Goal: Find specific page/section: Find specific page/section

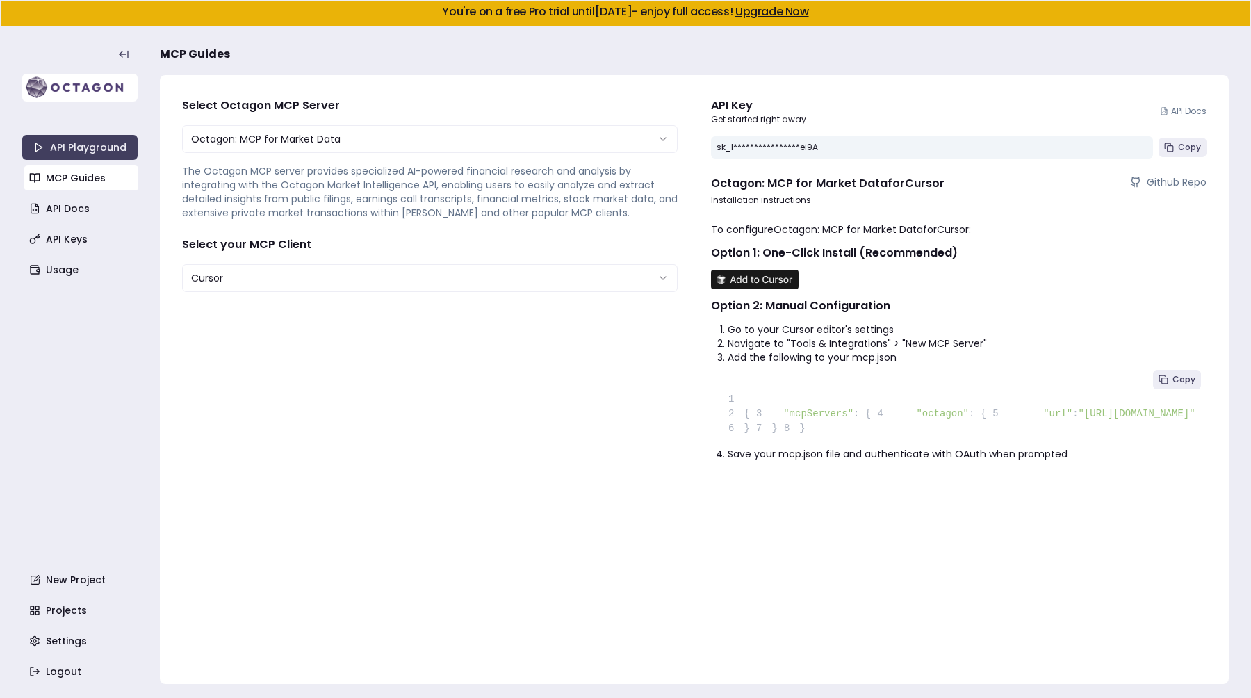
click at [40, 87] on img at bounding box center [79, 88] width 115 height 28
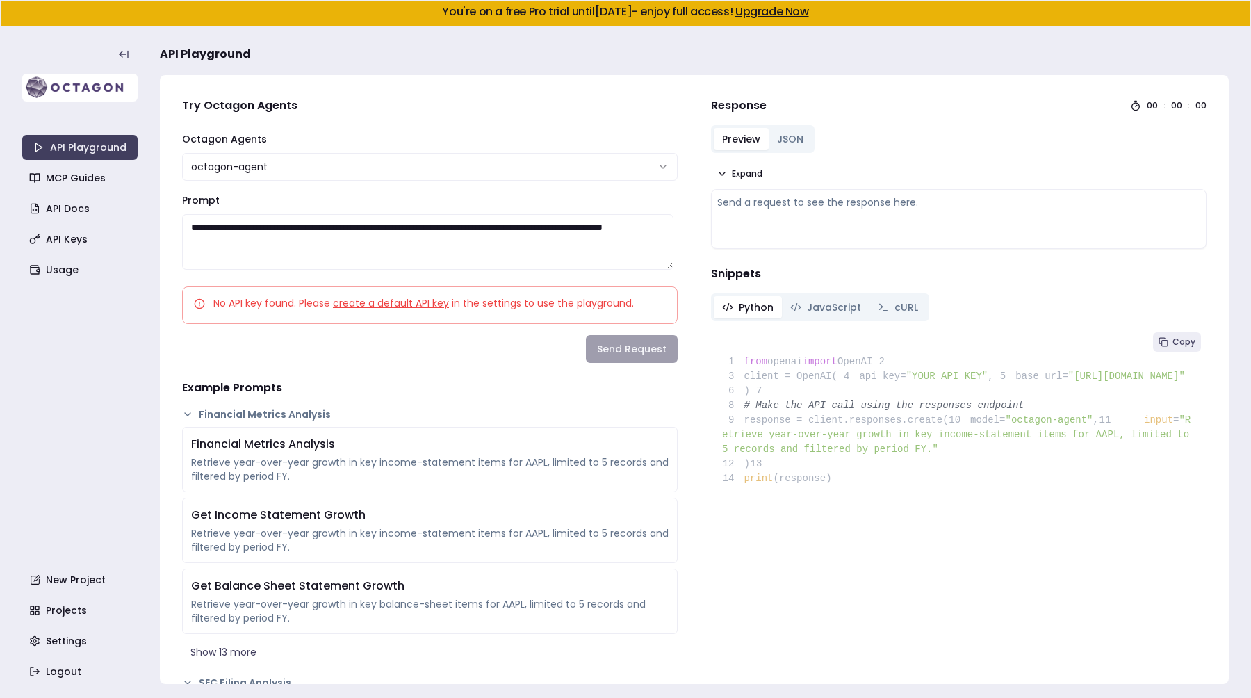
click at [27, 81] on img at bounding box center [79, 88] width 115 height 28
drag, startPoint x: 43, startPoint y: 81, endPoint x: 568, endPoint y: 1, distance: 530.9
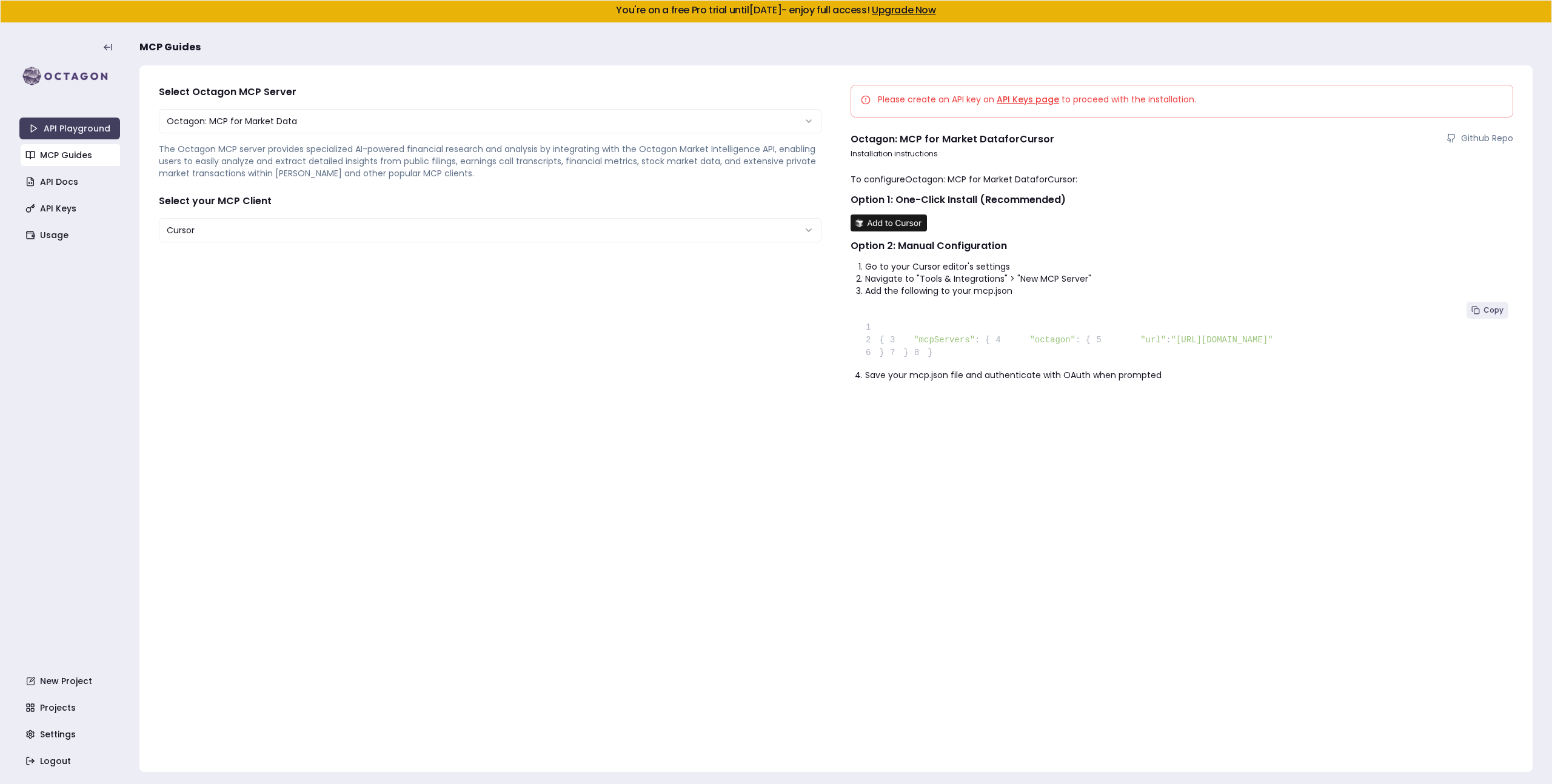
click at [1041, 100] on link "API Keys page" at bounding box center [1029, 99] width 63 height 12
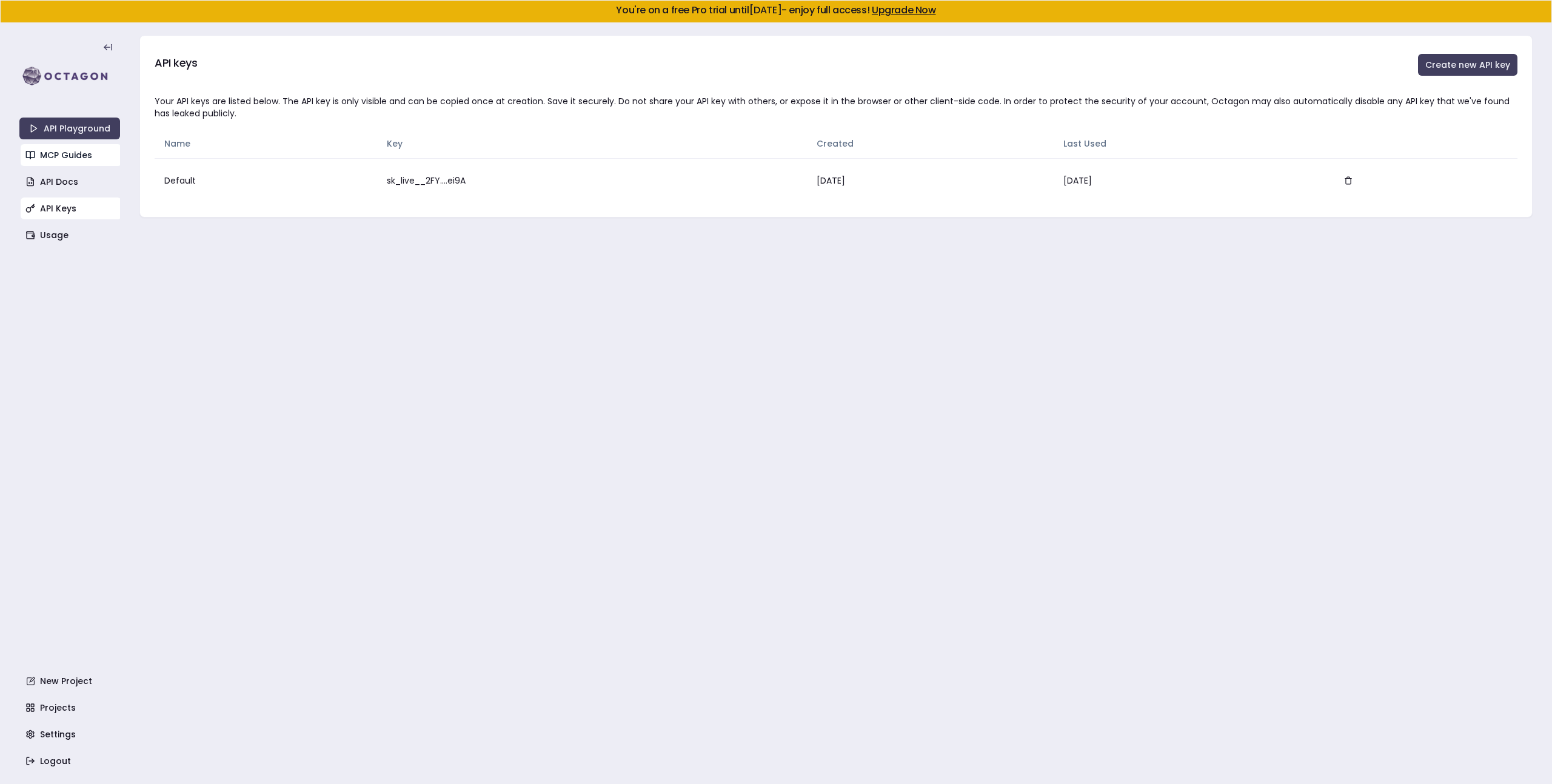
click at [44, 154] on link "MCP Guides" at bounding box center [71, 154] width 100 height 22
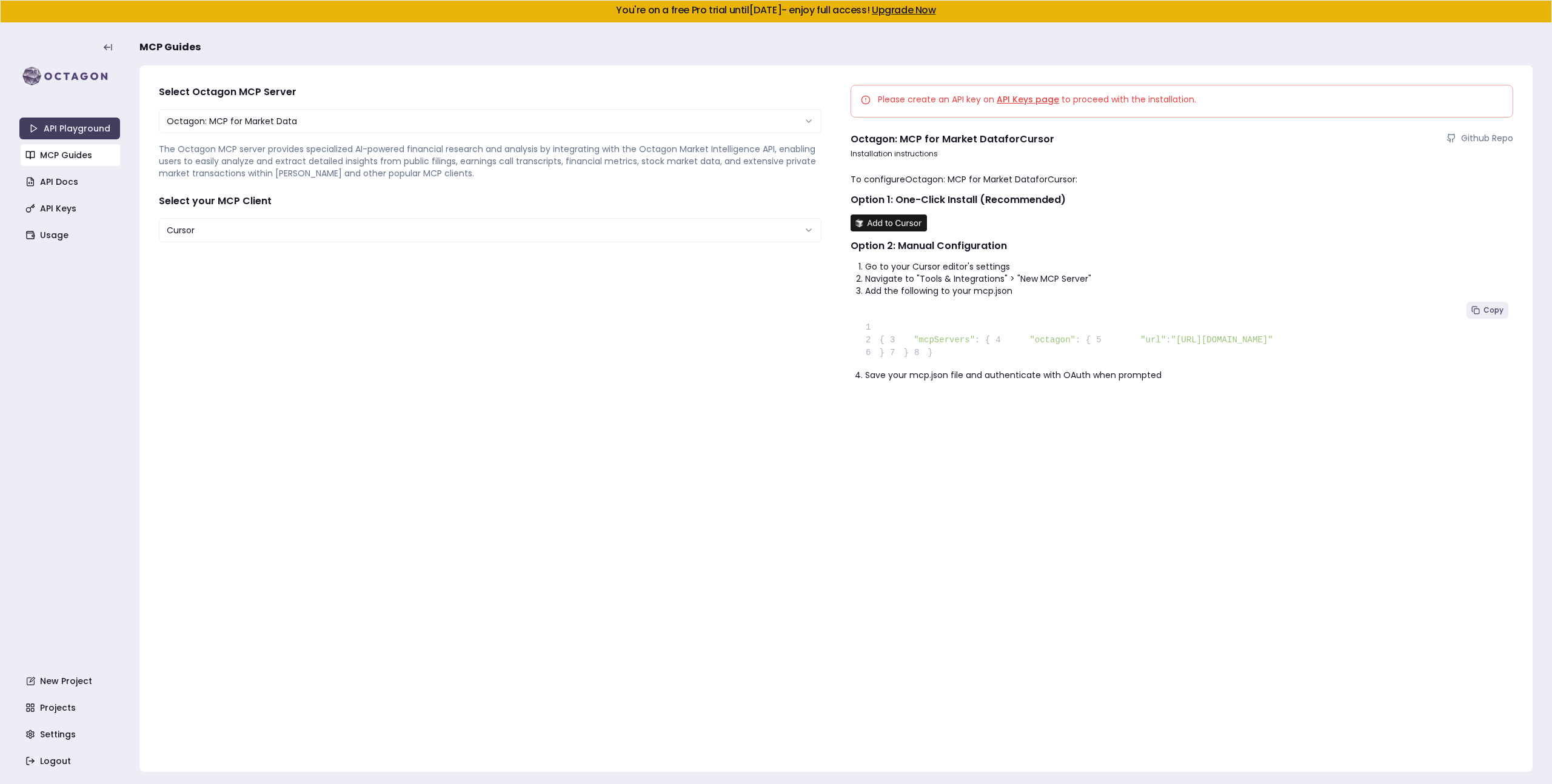
click at [1025, 97] on link "API Keys page" at bounding box center [1029, 99] width 63 height 12
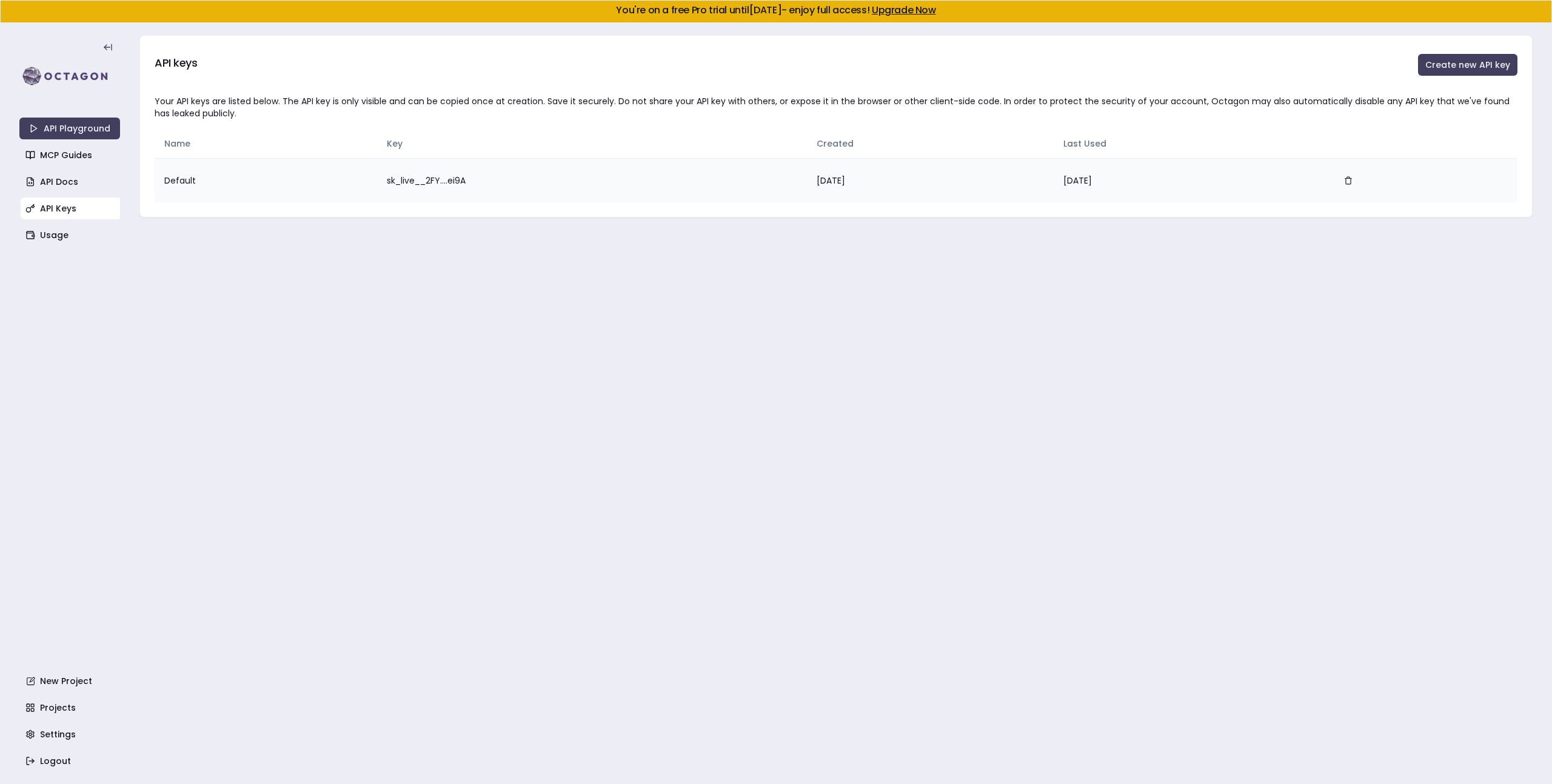
click at [427, 178] on td "sk_live__2FY....ei9A" at bounding box center [591, 180] width 430 height 44
click at [496, 182] on td "sk_live__2FY....ei9A" at bounding box center [591, 180] width 430 height 44
